Goal: Task Accomplishment & Management: Complete application form

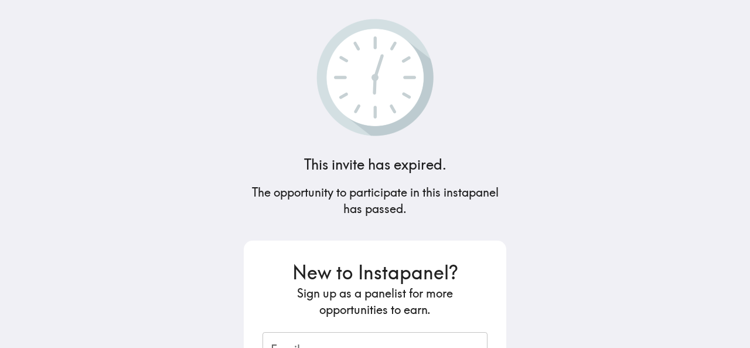
click at [652, 137] on main "This invite has expired. The opportunity to participate in this instapanel has …" at bounding box center [375, 174] width 750 height 348
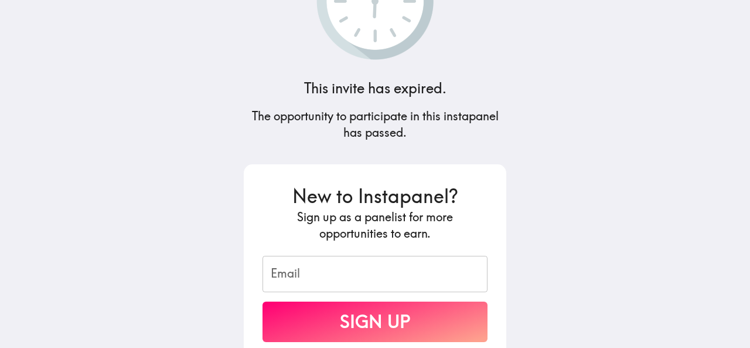
scroll to position [156, 0]
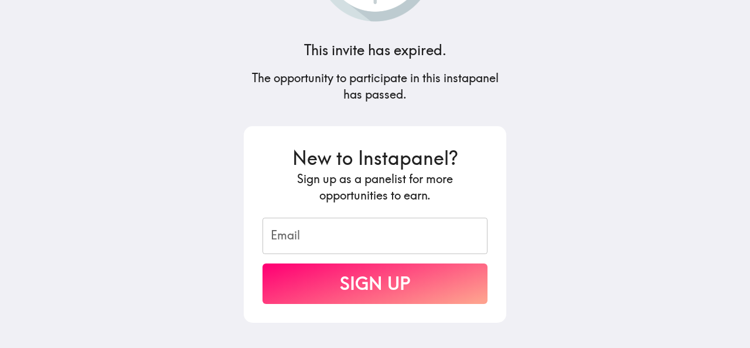
scroll to position [156, 0]
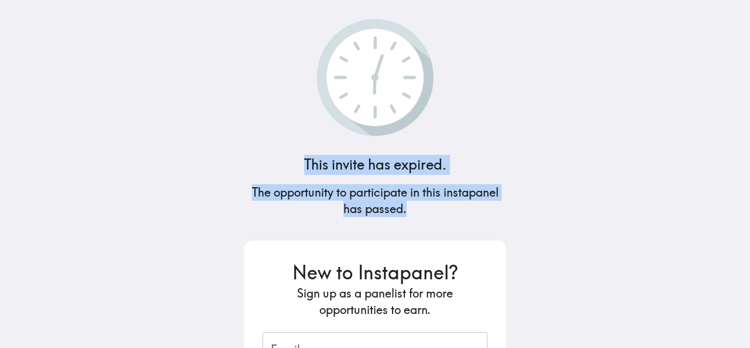
drag, startPoint x: 298, startPoint y: 162, endPoint x: 405, endPoint y: 213, distance: 118.5
click at [405, 213] on div "This invite has expired. The opportunity to participate in this instapanel has …" at bounding box center [374, 174] width 281 height 348
click at [434, 210] on h5 "The opportunity to participate in this instapanel has passed." at bounding box center [375, 200] width 263 height 33
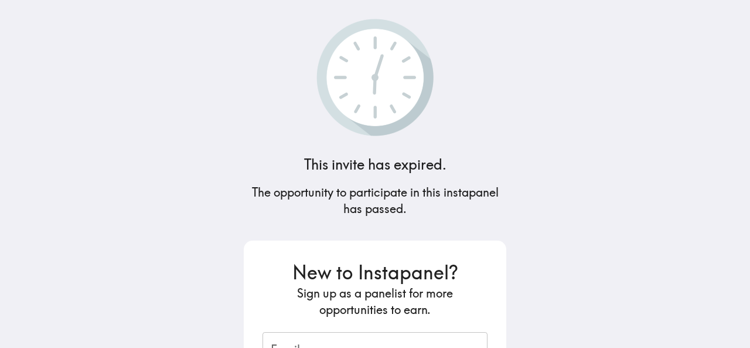
click at [424, 213] on h5 "The opportunity to participate in this instapanel has passed." at bounding box center [375, 200] width 263 height 33
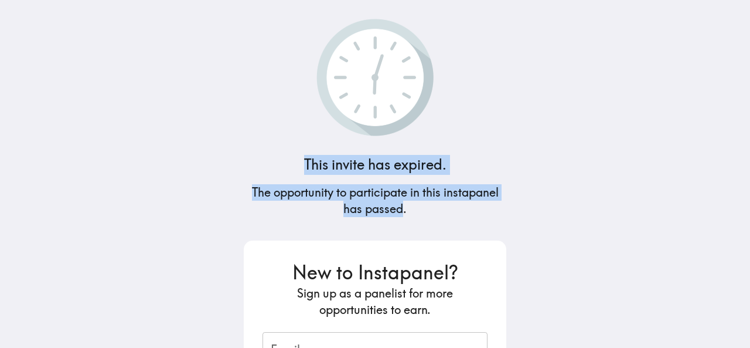
drag, startPoint x: 398, startPoint y: 209, endPoint x: 289, endPoint y: 171, distance: 115.7
click at [289, 171] on div "This invite has expired. The opportunity to participate in this instapanel has …" at bounding box center [374, 174] width 281 height 348
click at [359, 185] on h5 "The opportunity to participate in this instapanel has passed." at bounding box center [375, 200] width 263 height 33
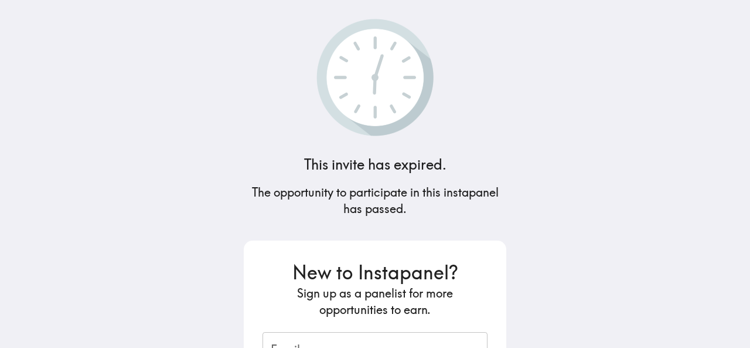
click at [312, 168] on h4 "This invite has expired." at bounding box center [375, 165] width 142 height 20
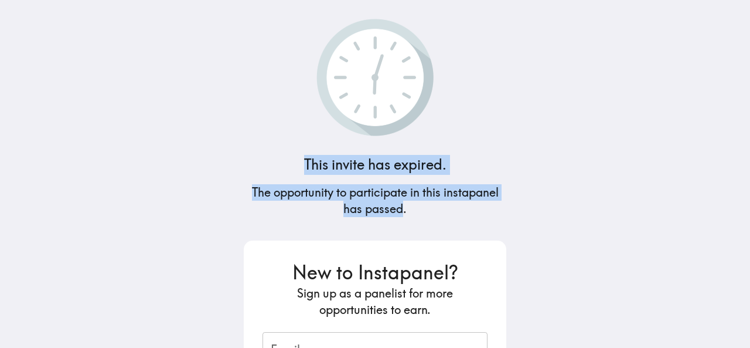
drag, startPoint x: 297, startPoint y: 159, endPoint x: 399, endPoint y: 215, distance: 116.5
click at [399, 215] on div "This invite has expired. The opportunity to participate in this instapanel has …" at bounding box center [374, 174] width 281 height 348
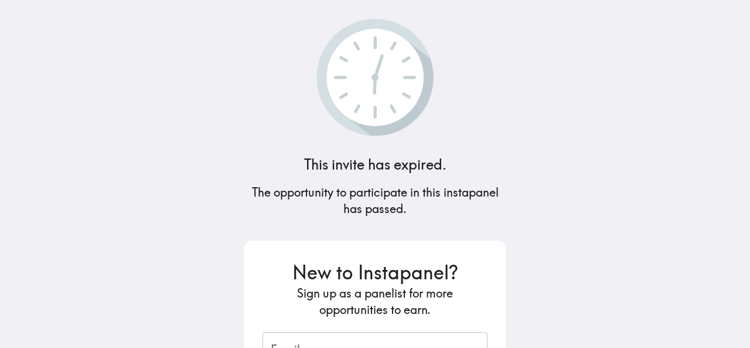
click at [418, 212] on h5 "The opportunity to participate in this instapanel has passed." at bounding box center [375, 200] width 263 height 33
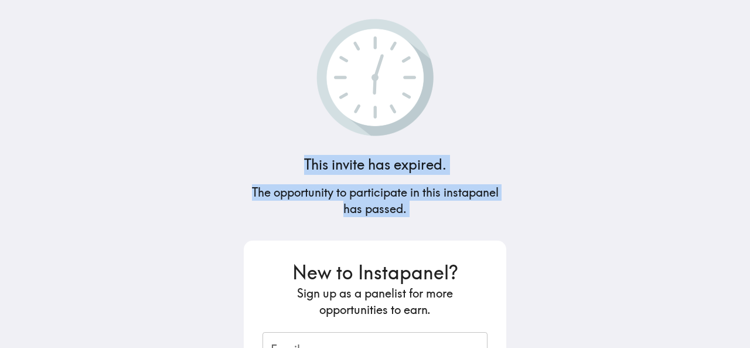
drag, startPoint x: 418, startPoint y: 212, endPoint x: 294, endPoint y: 161, distance: 134.5
click at [294, 161] on div "This invite has expired. The opportunity to participate in this instapanel has …" at bounding box center [374, 174] width 281 height 348
click at [363, 183] on div "This invite has expired. The opportunity to participate in this instapanel has …" at bounding box center [374, 174] width 281 height 348
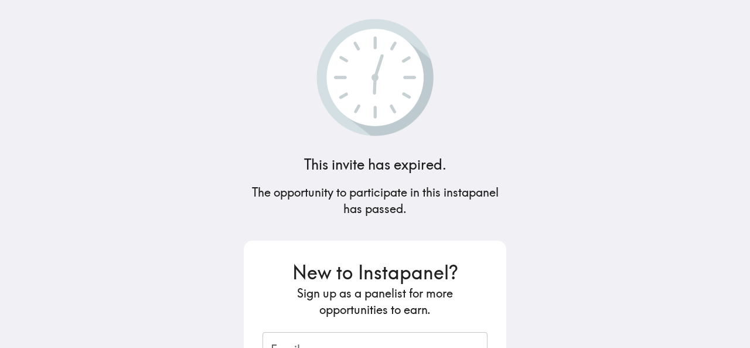
scroll to position [156, 0]
